Goal: Check status: Check status

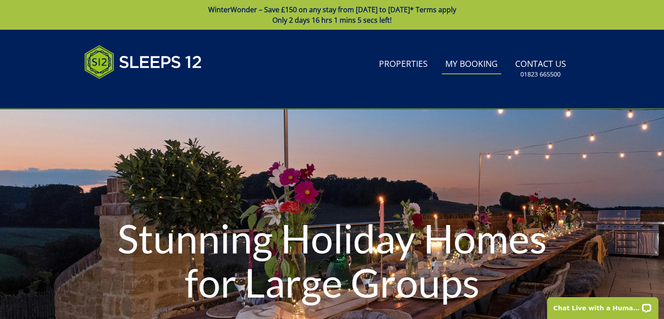
click at [480, 64] on link "My Booking" at bounding box center [471, 65] width 59 height 20
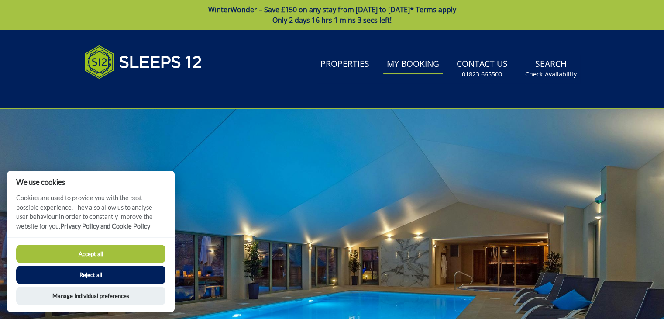
click at [99, 251] on button "Accept all" at bounding box center [90, 253] width 149 height 18
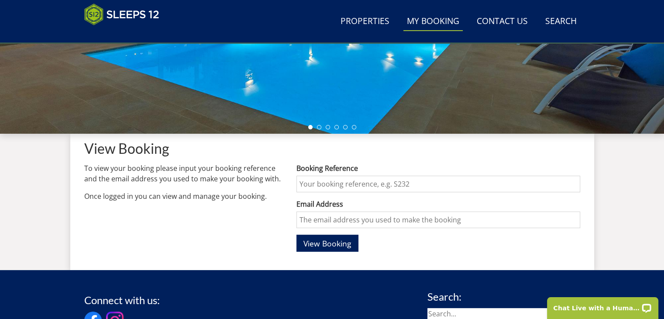
scroll to position [248, 0]
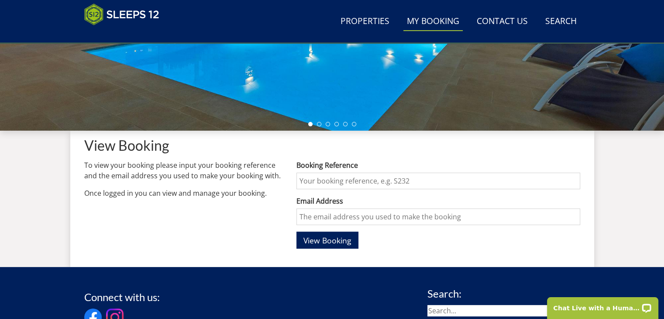
drag, startPoint x: 670, startPoint y: 48, endPoint x: 646, endPoint y: 181, distance: 135.8
click at [646, 181] on html "WinterWonder – Save £150 on any stay from [DATE] to [DATE]* Terms apply Only 2 …" at bounding box center [332, 108] width 664 height 712
click at [466, 182] on input "Booking Reference" at bounding box center [437, 180] width 283 height 17
type input "S46505"
click at [430, 219] on input "Email Address" at bounding box center [437, 216] width 283 height 17
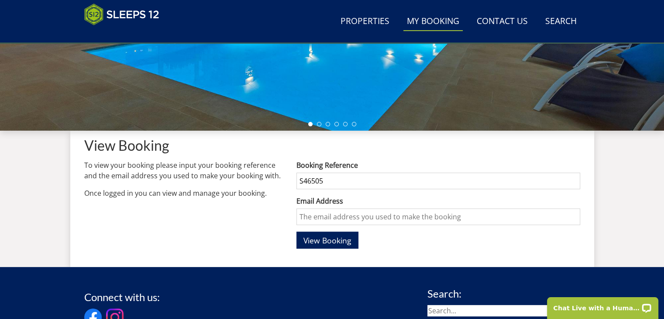
click at [430, 219] on input "Email Address" at bounding box center [437, 216] width 283 height 17
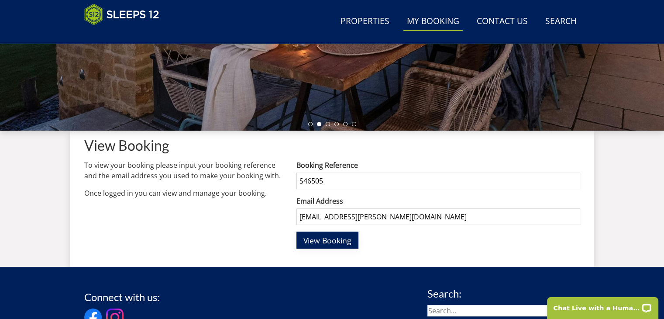
type input "[EMAIL_ADDRESS][PERSON_NAME][DOMAIN_NAME]"
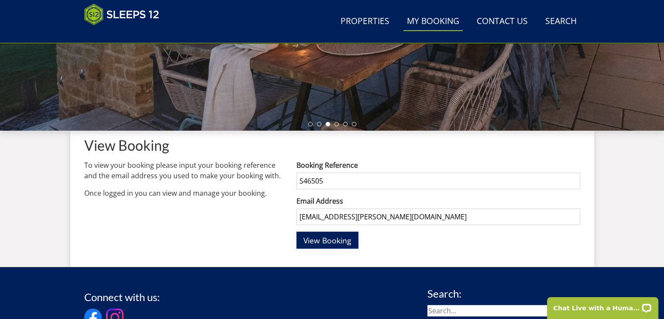
click at [345, 247] on button "View Booking" at bounding box center [327, 239] width 62 height 17
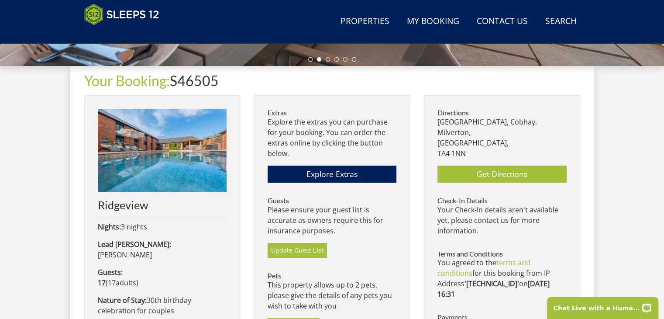
scroll to position [310, 0]
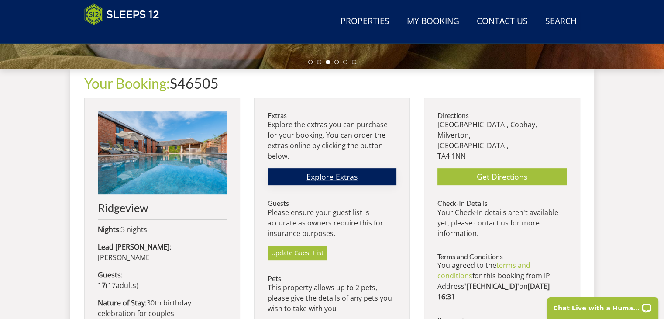
click at [333, 172] on link "Explore Extras" at bounding box center [332, 176] width 129 height 17
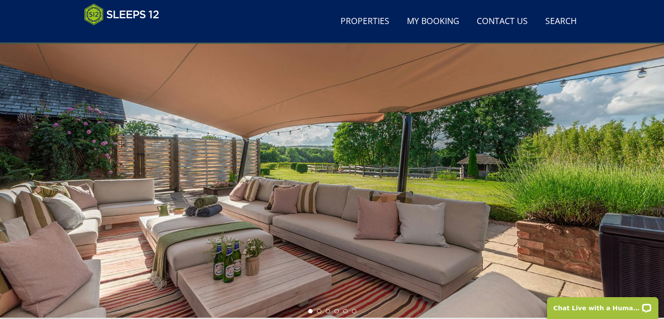
scroll to position [60, 0]
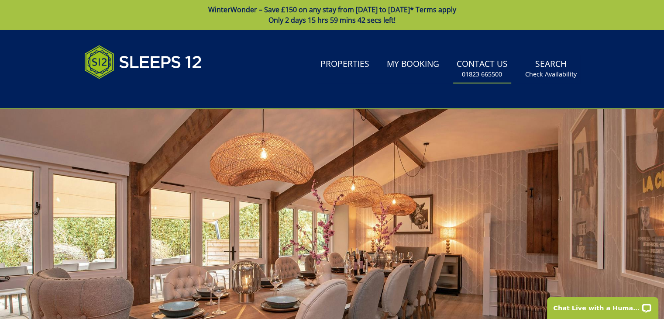
click at [468, 70] on small "01823 665500" at bounding box center [482, 74] width 40 height 9
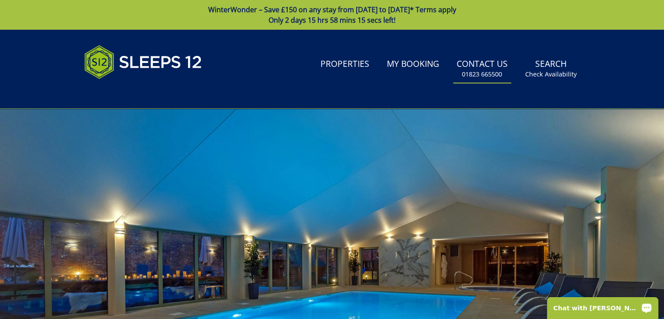
click at [585, 309] on p "Chat with [PERSON_NAME]" at bounding box center [597, 307] width 86 height 7
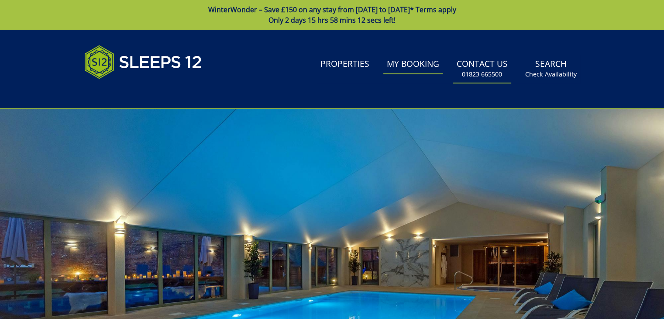
click at [400, 67] on link "My Booking" at bounding box center [412, 65] width 59 height 20
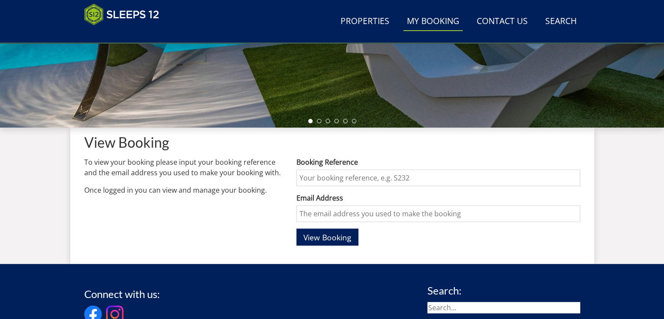
scroll to position [254, 0]
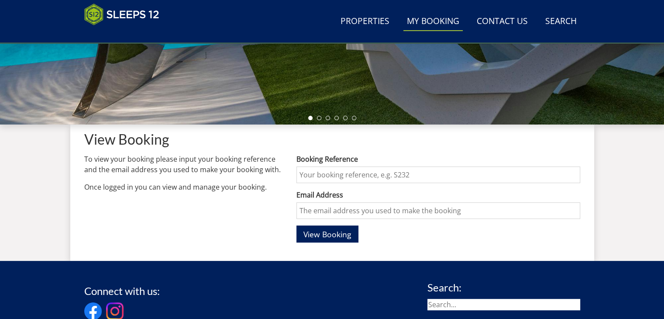
click at [399, 180] on input "Booking Reference" at bounding box center [437, 174] width 283 height 17
type input "s46505"
click at [398, 202] on input "Email Address" at bounding box center [437, 210] width 283 height 17
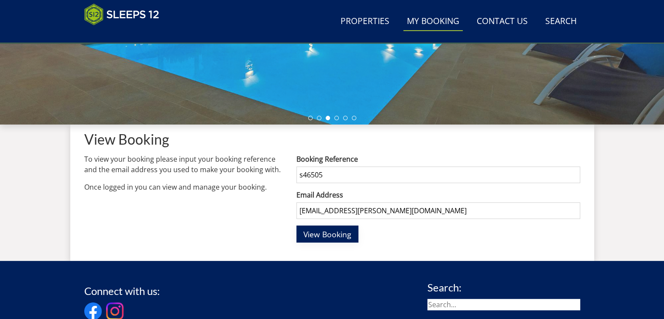
type input "[EMAIL_ADDRESS][PERSON_NAME][DOMAIN_NAME]"
click at [345, 229] on span "View Booking" at bounding box center [327, 234] width 48 height 10
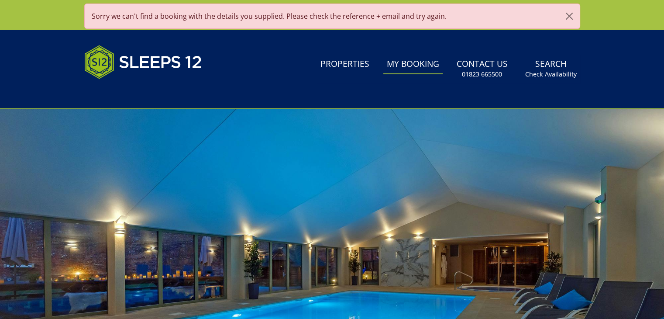
scroll to position [0, 0]
click at [431, 67] on link "My Booking" at bounding box center [412, 65] width 59 height 20
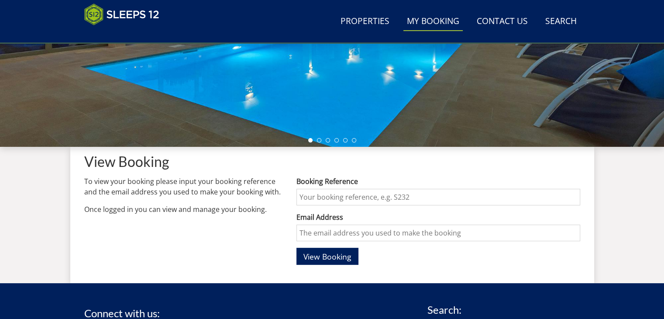
scroll to position [238, 0]
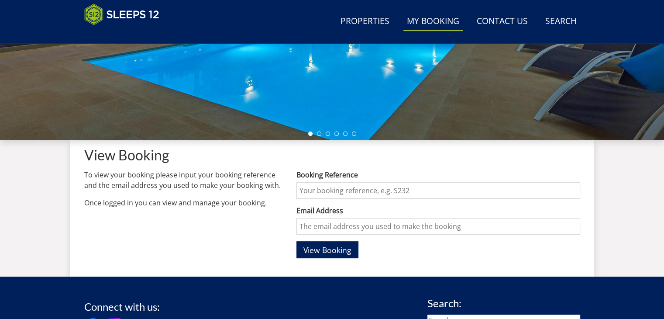
click at [368, 191] on input "Booking Reference" at bounding box center [437, 190] width 283 height 17
type input "S46505"
click at [362, 225] on input "Email Address" at bounding box center [437, 226] width 283 height 17
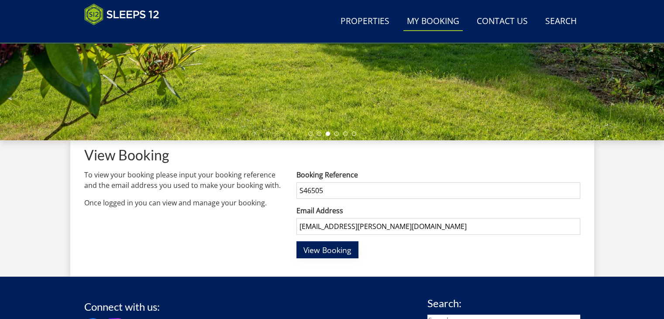
type input "[EMAIL_ADDRESS][PERSON_NAME][DOMAIN_NAME]"
click at [334, 248] on span "View Booking" at bounding box center [327, 249] width 48 height 10
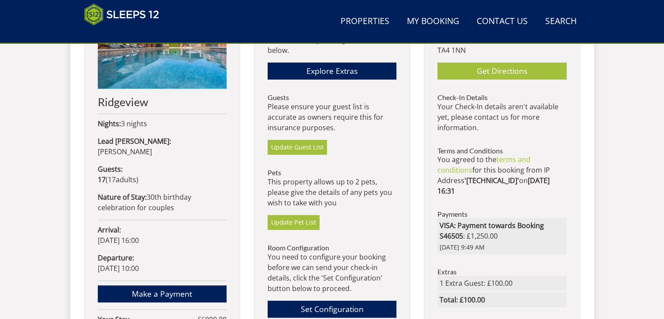
scroll to position [414, 0]
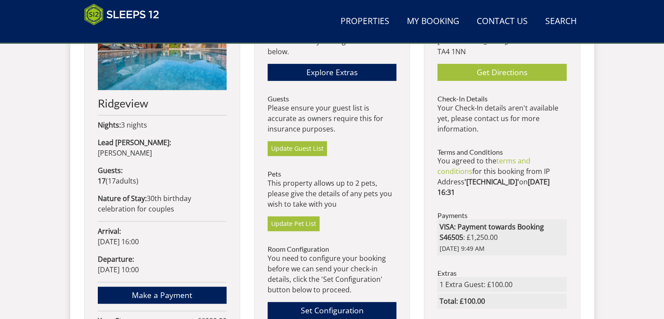
drag, startPoint x: 493, startPoint y: 270, endPoint x: 411, endPoint y: 58, distance: 227.9
click at [411, 58] on div "Extras Explore the extras you can purchase for your booking. You can order the …" at bounding box center [417, 239] width 326 height 492
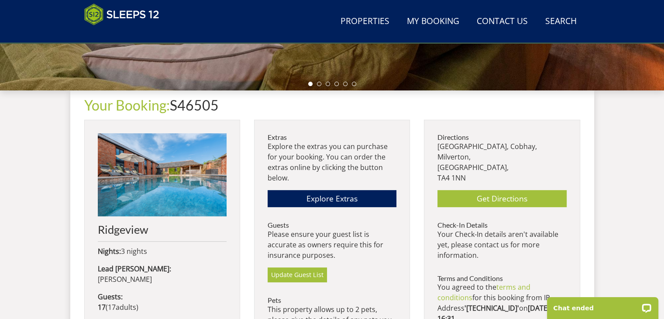
scroll to position [286, 0]
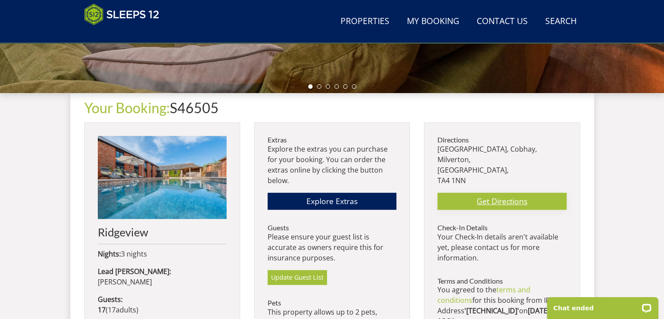
click at [507, 193] on link "Get Directions" at bounding box center [501, 201] width 129 height 17
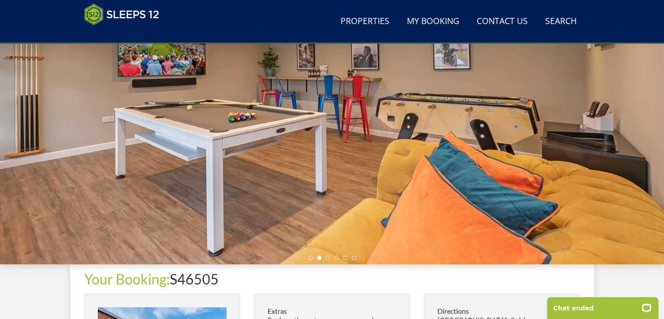
scroll to position [0, 0]
